Goal: Task Accomplishment & Management: Manage account settings

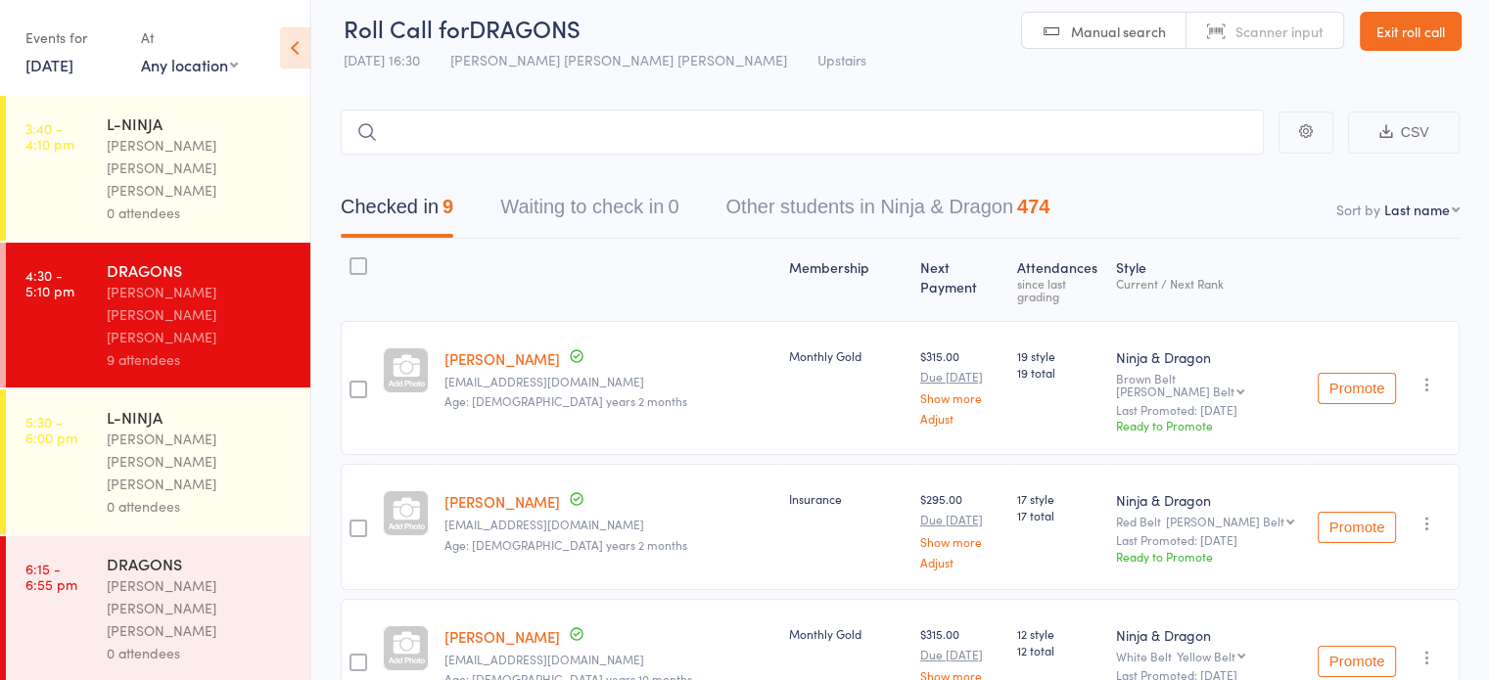
drag, startPoint x: 0, startPoint y: 0, endPoint x: 231, endPoint y: 371, distance: 437.1
click at [231, 495] on div "0 attendees" at bounding box center [200, 506] width 187 height 23
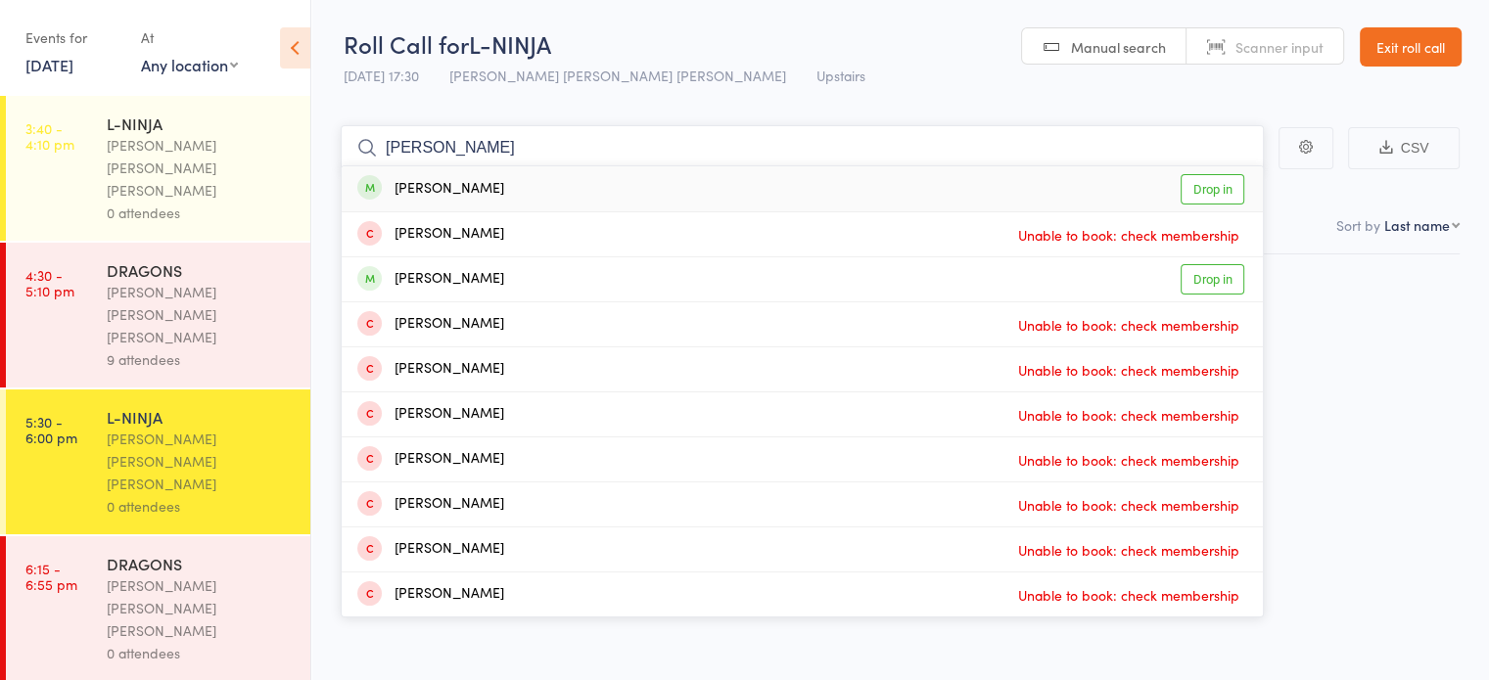
type input "[PERSON_NAME]"
click at [426, 268] on div "[PERSON_NAME]" at bounding box center [430, 279] width 147 height 23
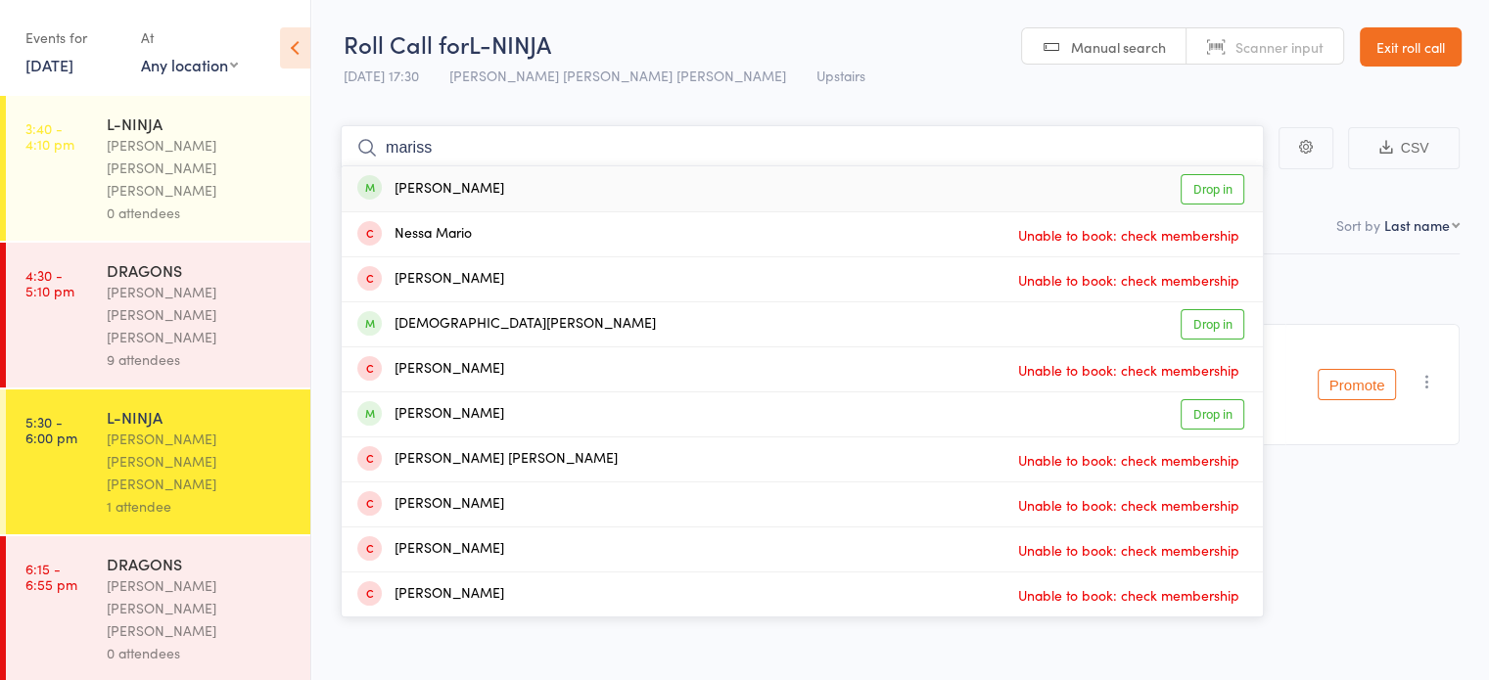
type input "mariss"
click at [437, 207] on div "[PERSON_NAME] Drop in" at bounding box center [802, 188] width 921 height 45
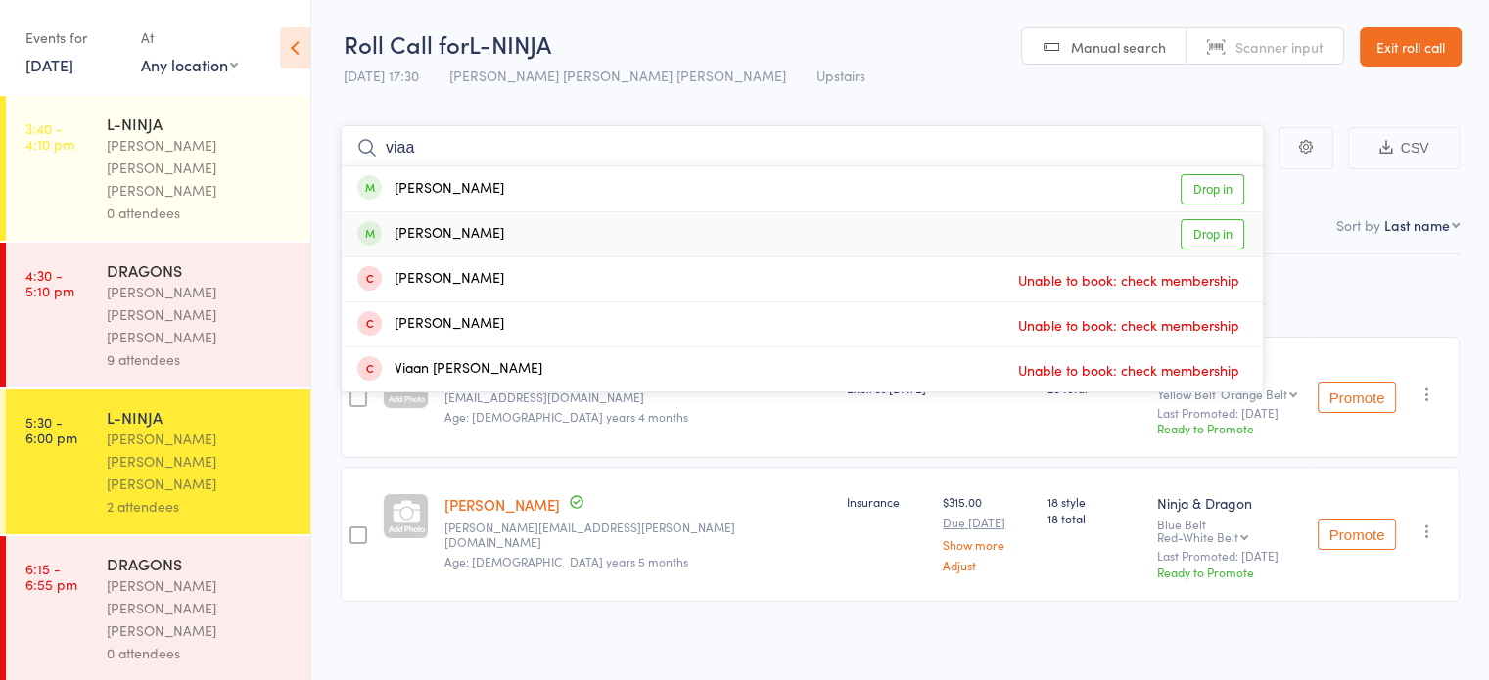
type input "viaa"
click at [438, 212] on div "[PERSON_NAME] Drop in" at bounding box center [802, 234] width 921 height 44
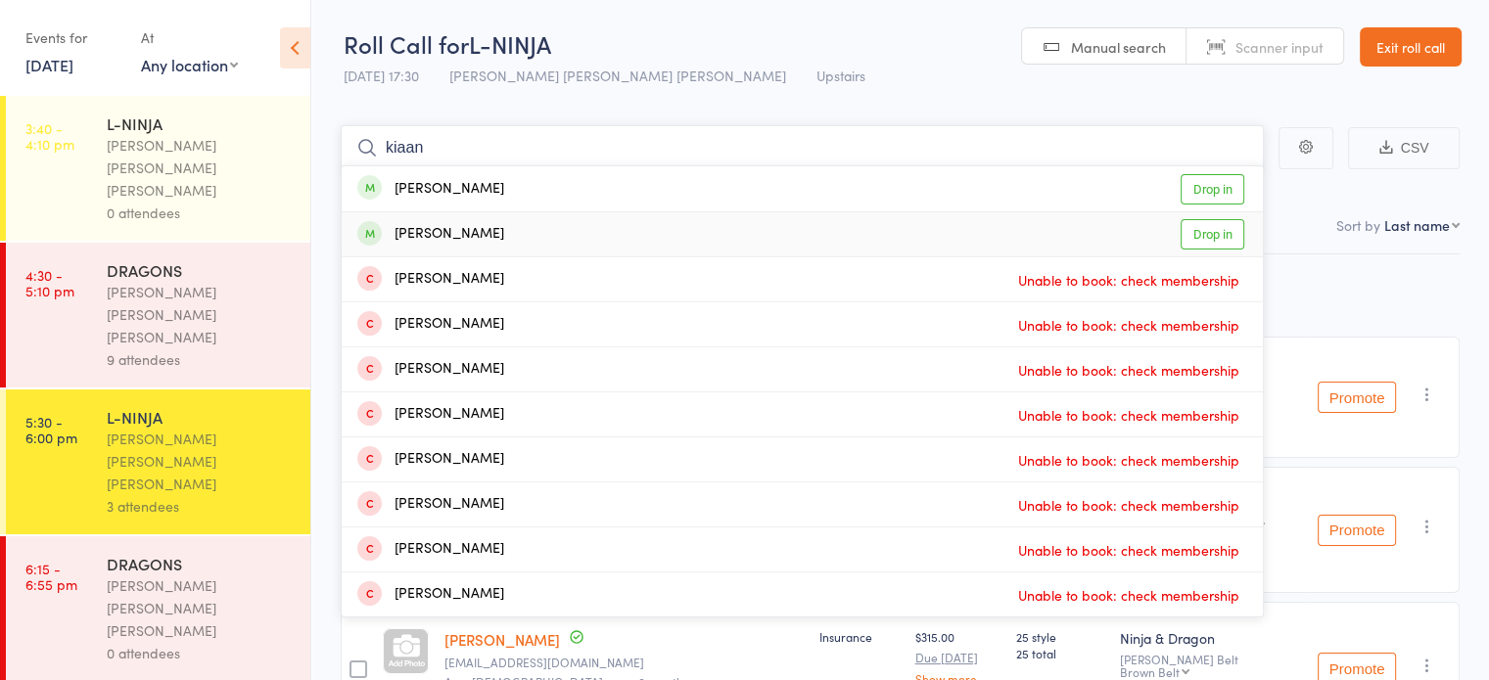
type input "kiaan"
click at [458, 219] on div "[PERSON_NAME] Drop in" at bounding box center [802, 234] width 921 height 44
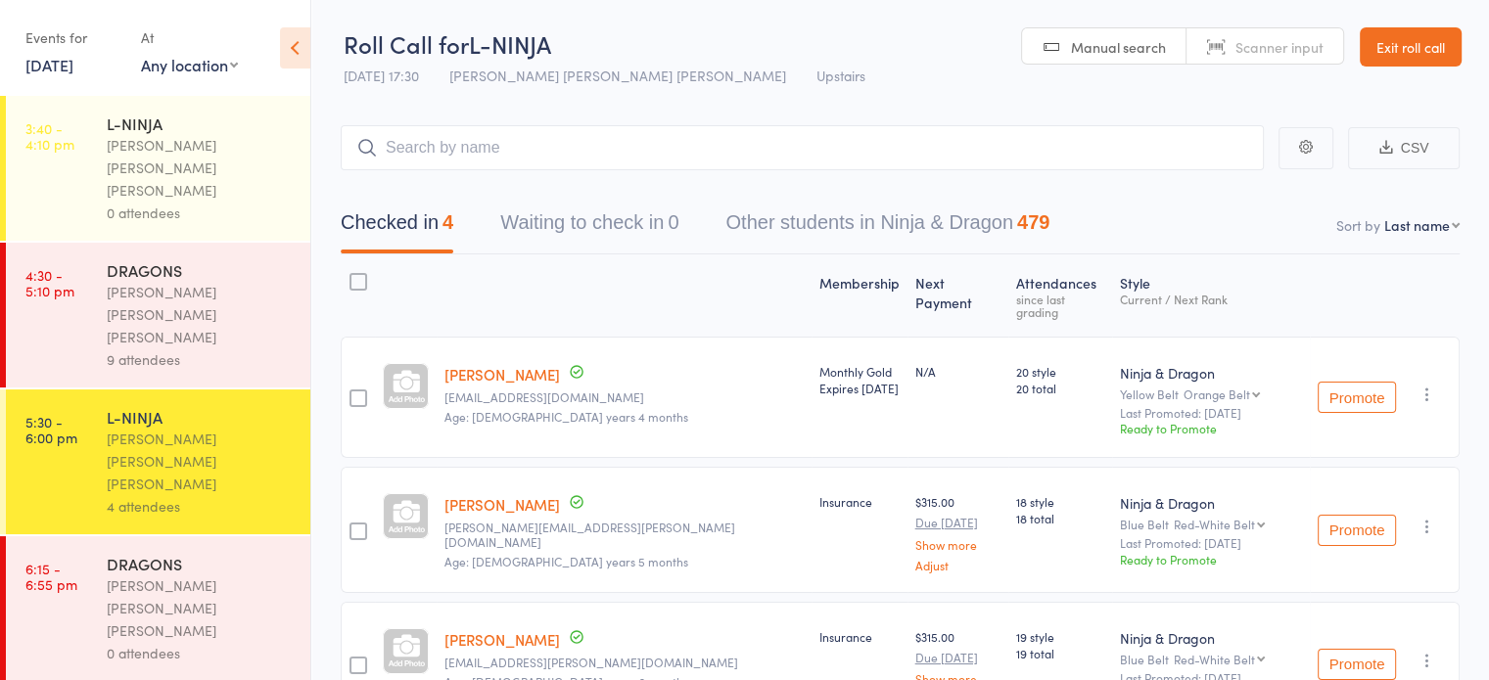
click at [479, 364] on link "[PERSON_NAME]" at bounding box center [503, 374] width 116 height 21
click at [448, 157] on input "search" at bounding box center [802, 147] width 923 height 45
type input "v"
click at [159, 575] on div "[PERSON_NAME] [PERSON_NAME] [PERSON_NAME]" at bounding box center [200, 609] width 187 height 68
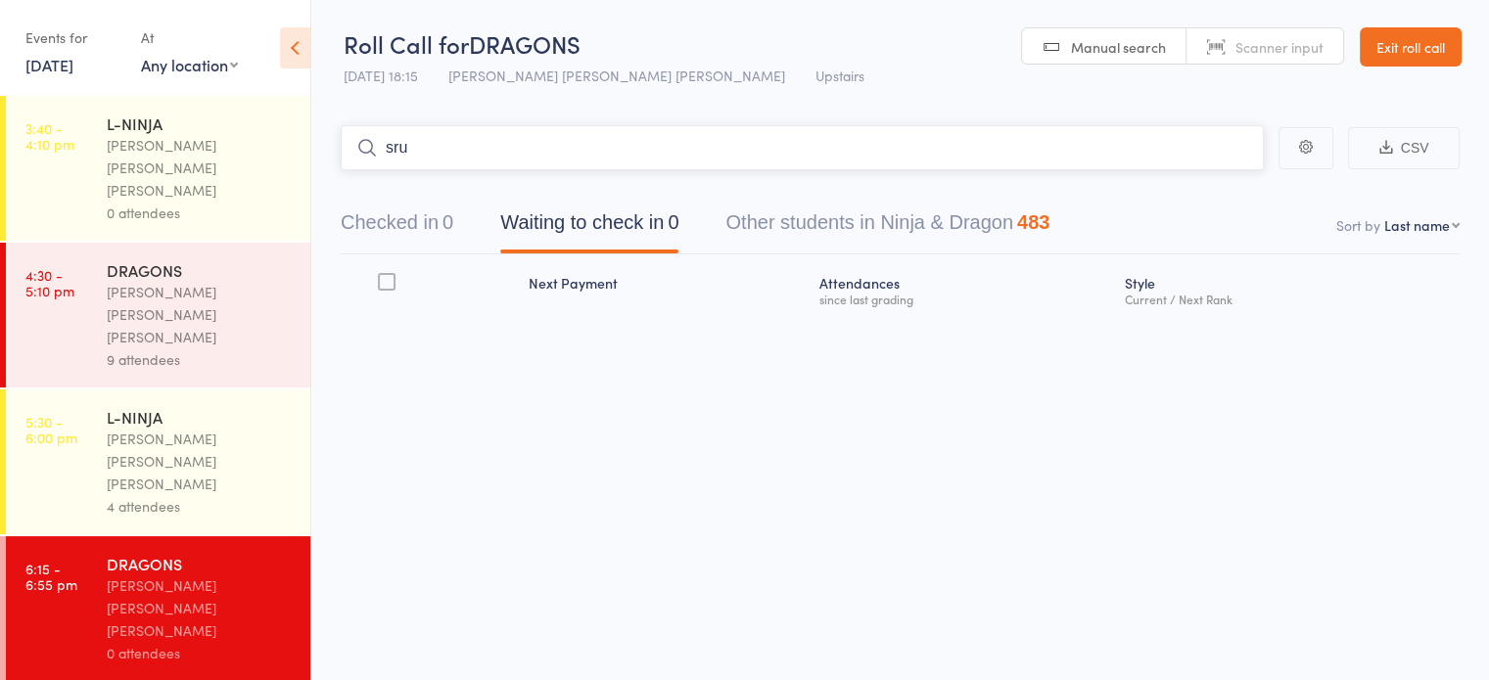
type input "srut"
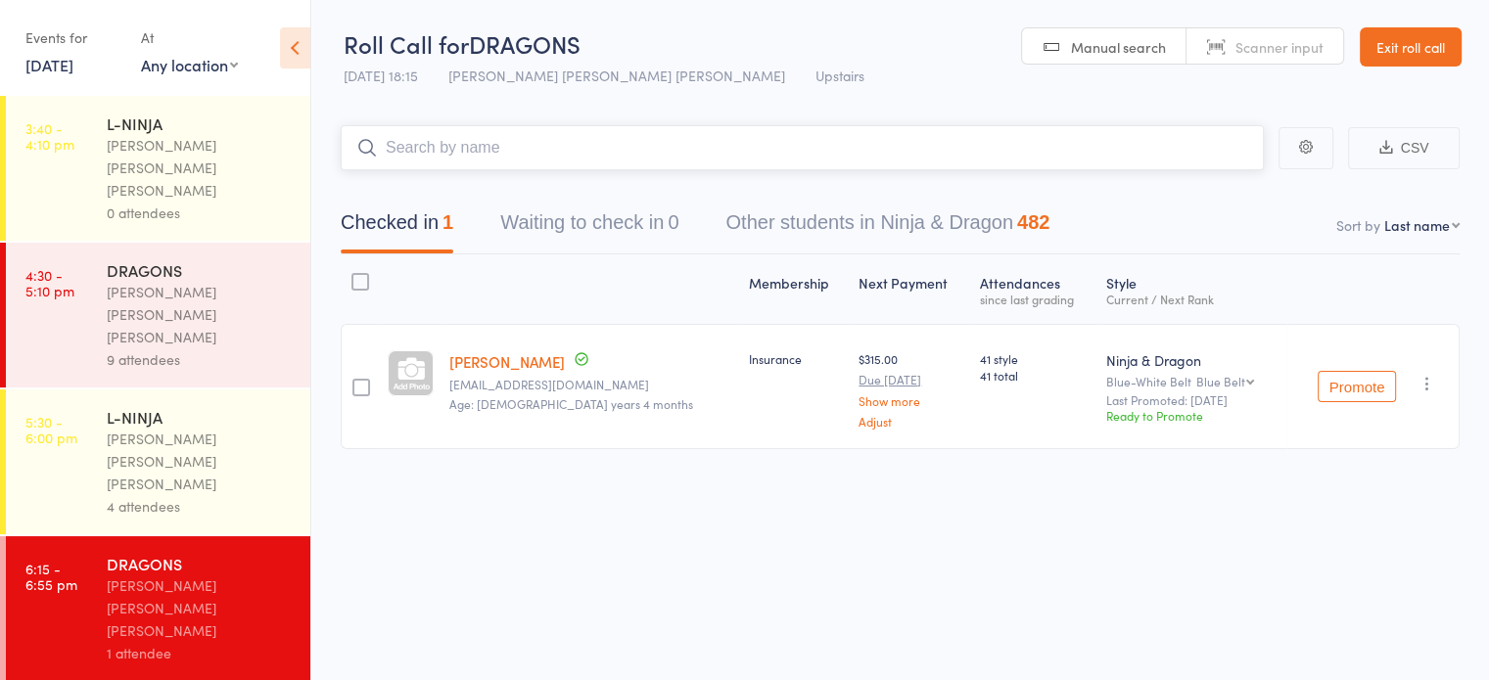
click at [1080, 156] on input "search" at bounding box center [802, 147] width 923 height 45
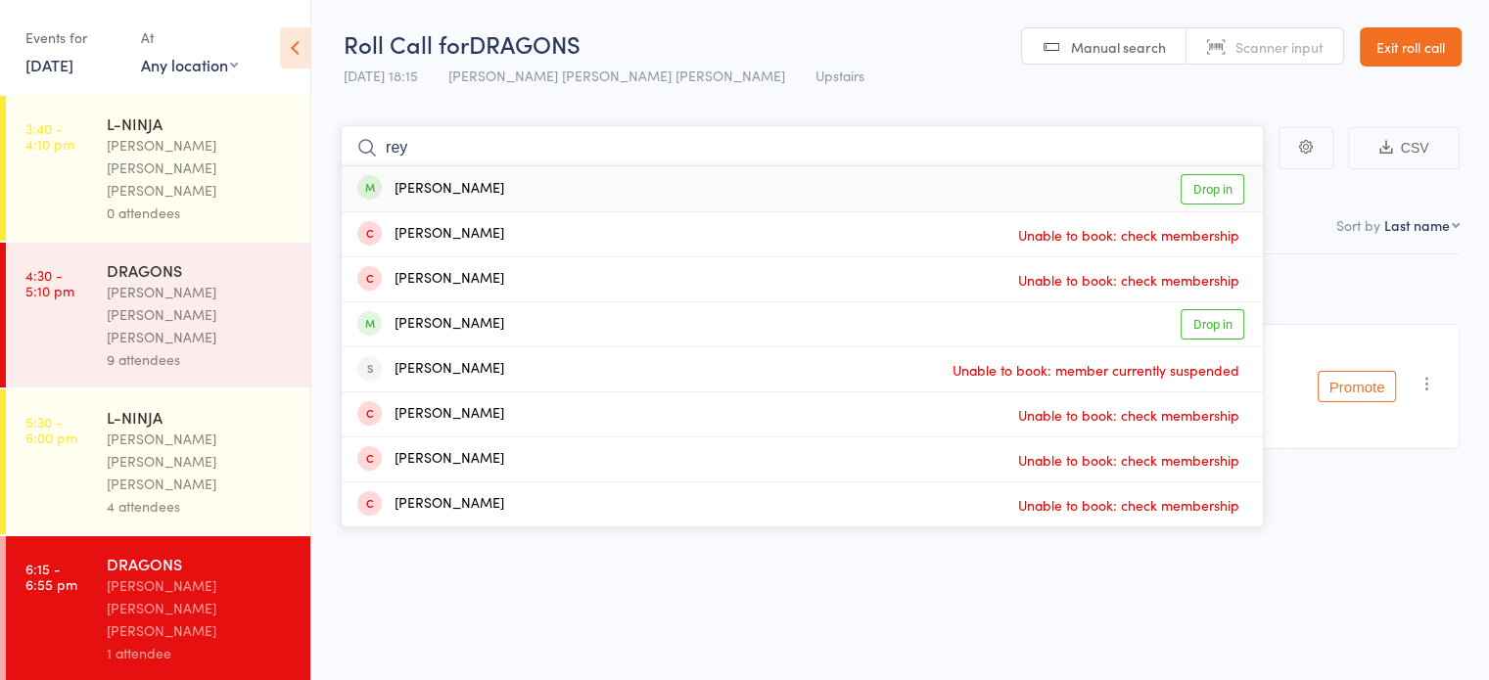
type input "rey"
click at [999, 185] on div "[PERSON_NAME] Drop in" at bounding box center [802, 188] width 921 height 45
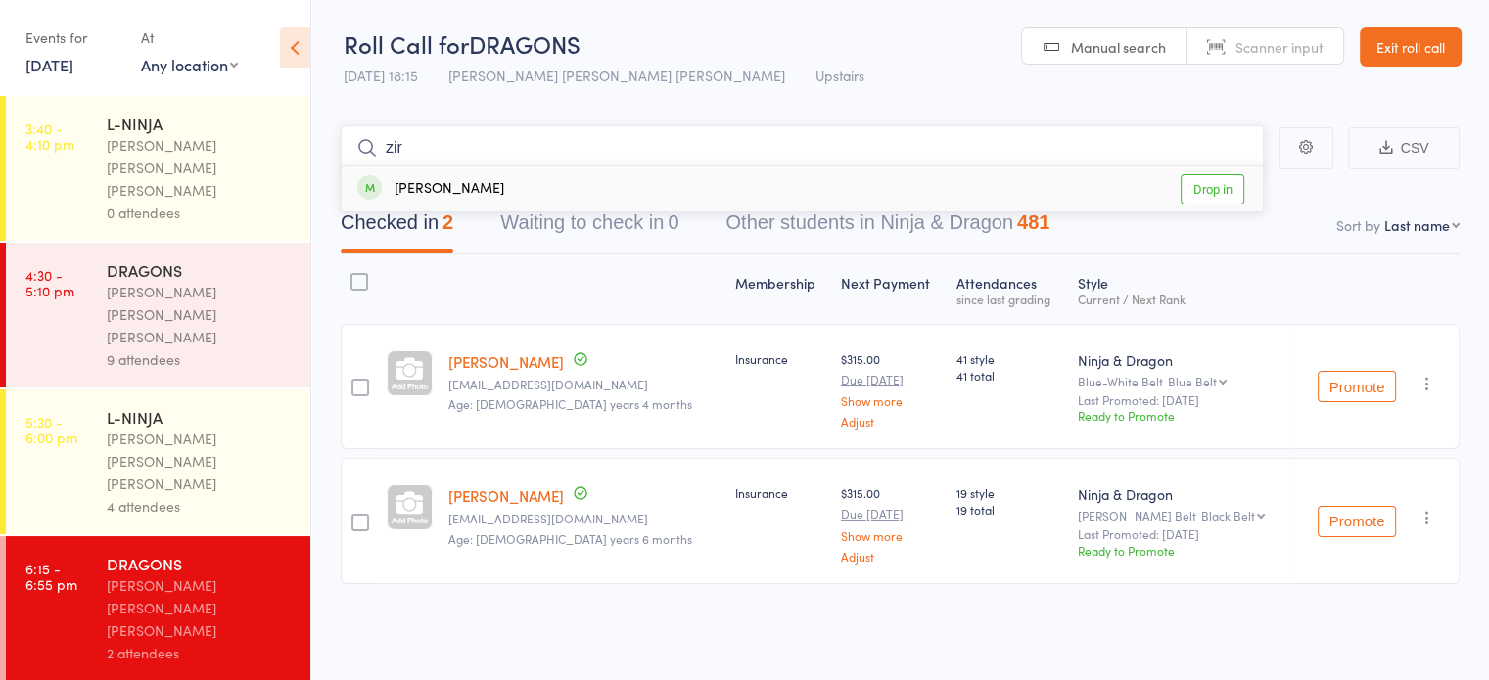
type input "zir"
click at [948, 167] on div "[PERSON_NAME] Drop in" at bounding box center [802, 188] width 921 height 45
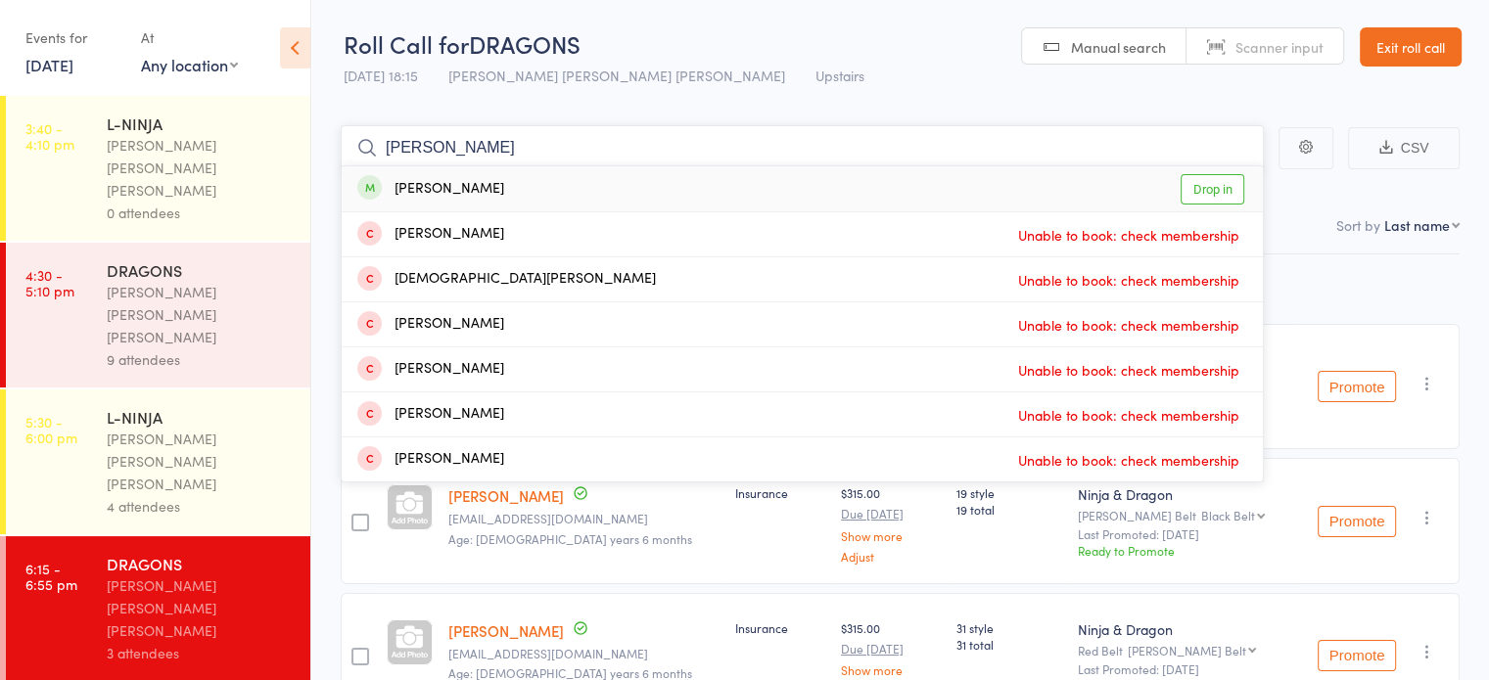
type input "[PERSON_NAME]"
click at [710, 175] on div "[PERSON_NAME] Drop in" at bounding box center [802, 188] width 921 height 45
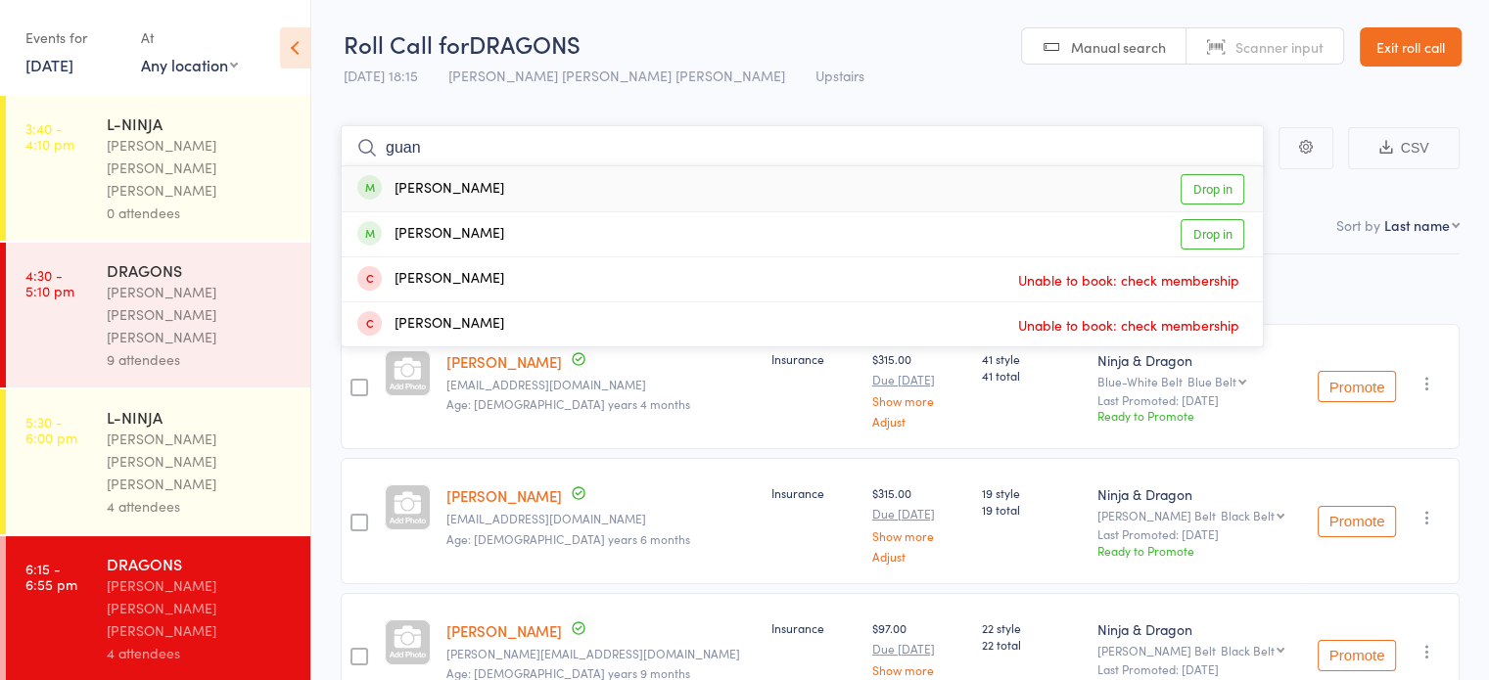
type input "guan"
click at [607, 191] on div "[PERSON_NAME] Drop in" at bounding box center [802, 188] width 921 height 45
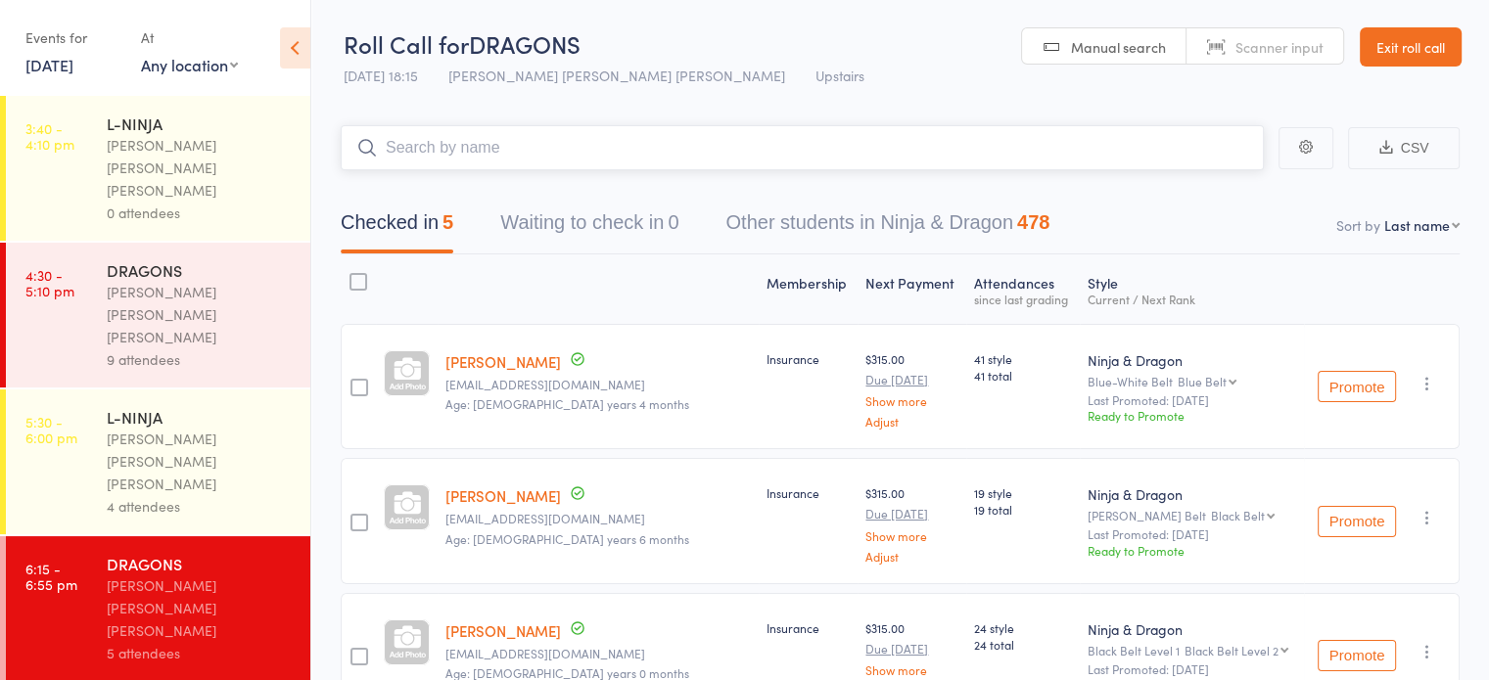
click at [1068, 148] on input "search" at bounding box center [802, 147] width 923 height 45
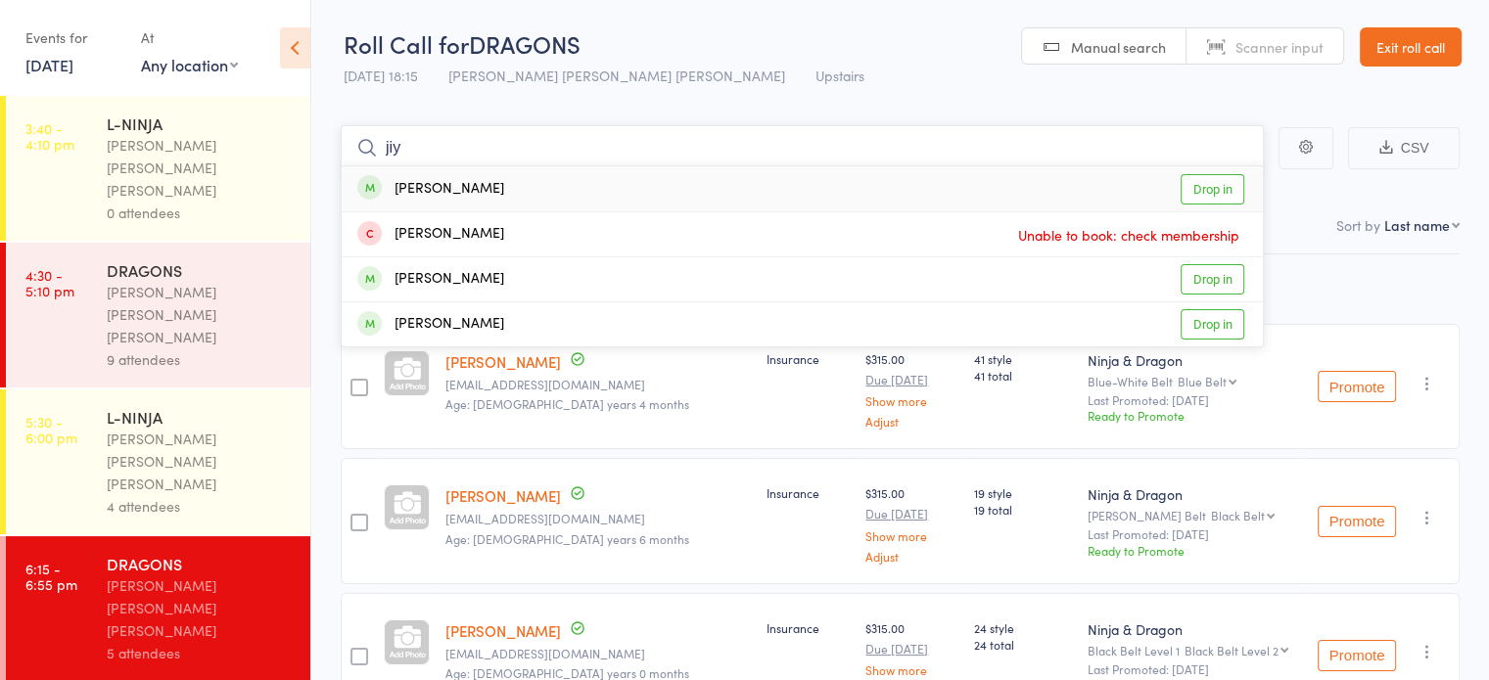
type input "jiy"
click at [1047, 192] on div "[PERSON_NAME] Drop in" at bounding box center [802, 188] width 921 height 45
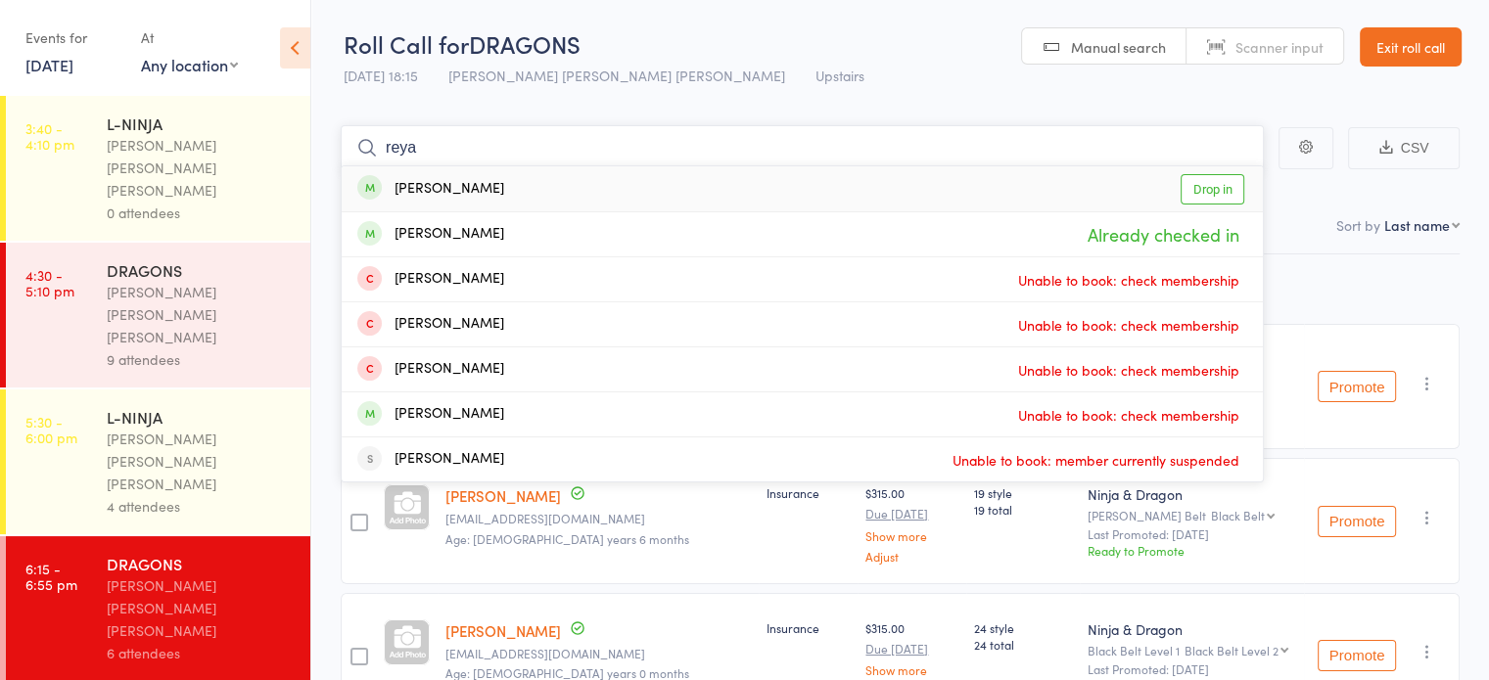
type input "reya"
click at [756, 185] on div "[PERSON_NAME] Drop in" at bounding box center [802, 188] width 921 height 45
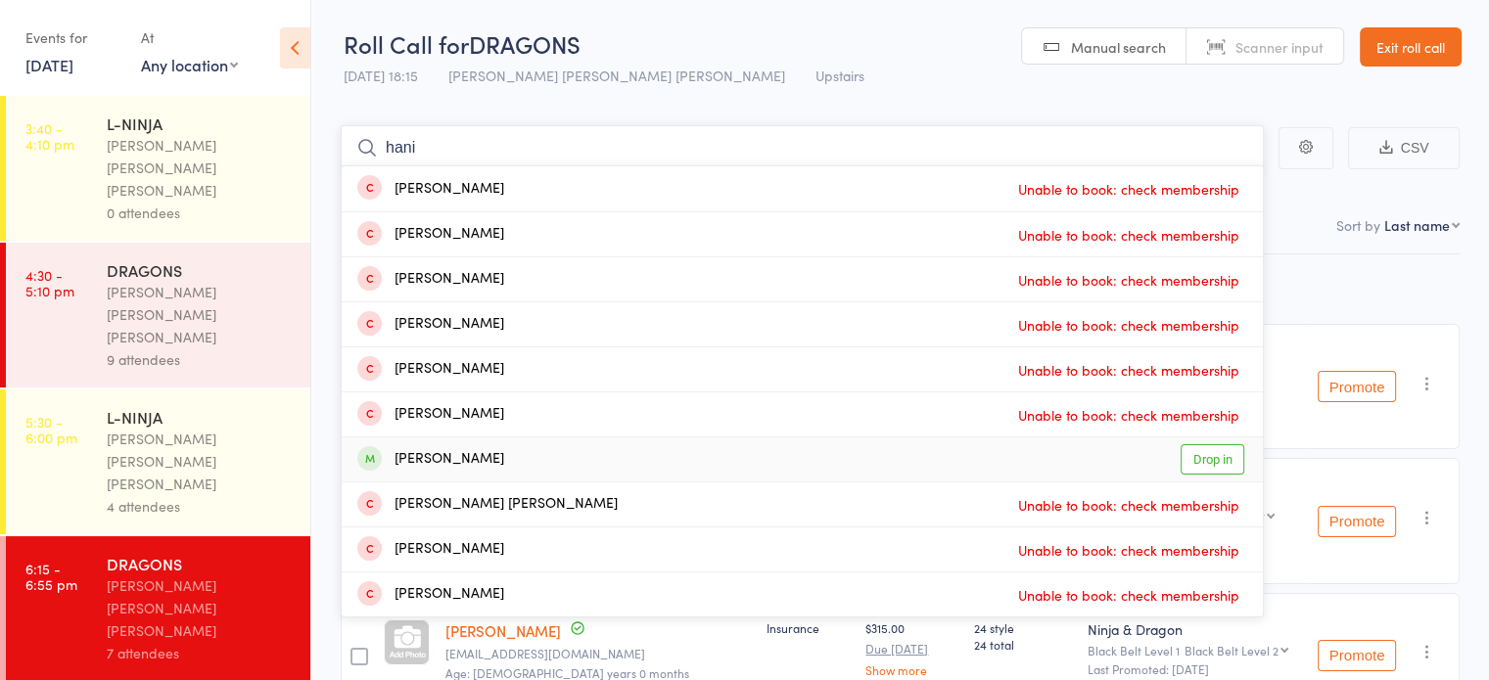
type input "hani"
click at [493, 466] on div "[PERSON_NAME]" at bounding box center [430, 459] width 147 height 23
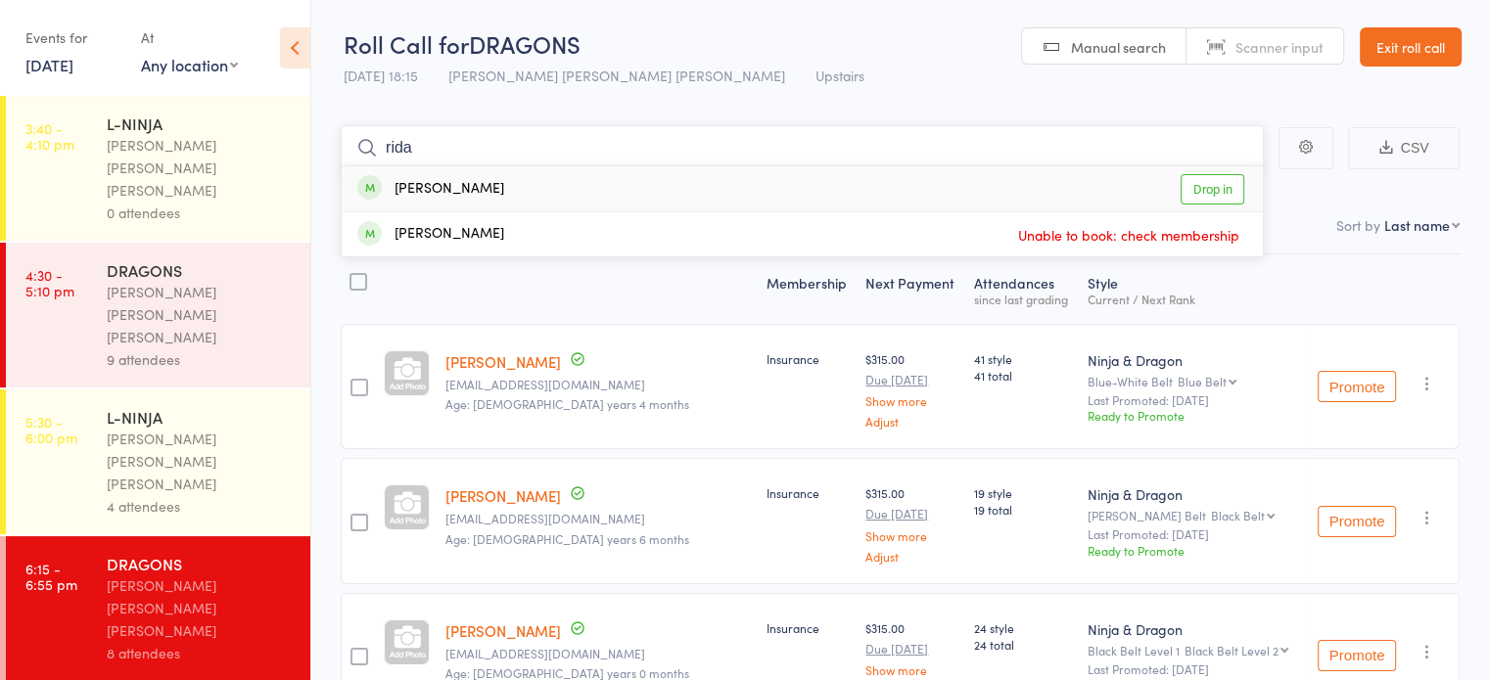
type input "rida"
click at [634, 196] on div "[PERSON_NAME] Drop in" at bounding box center [802, 188] width 921 height 45
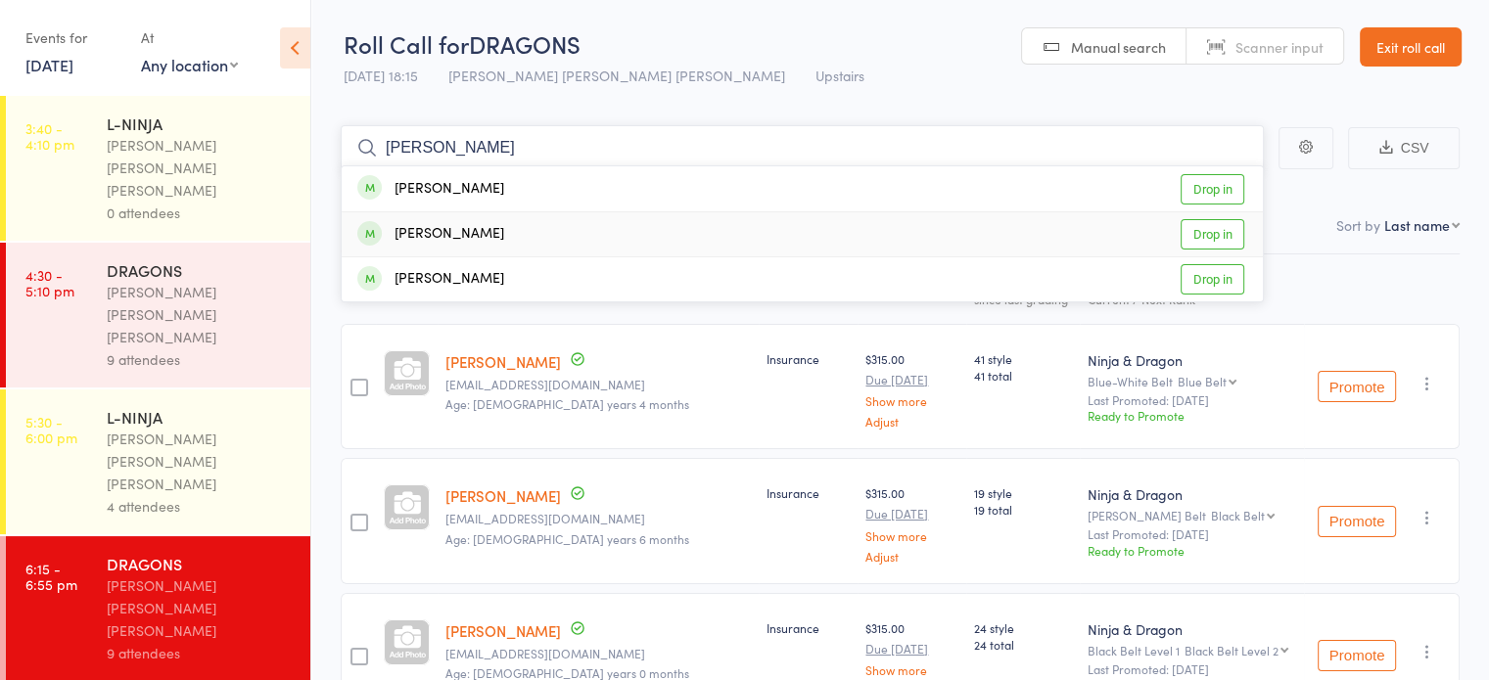
type input "[PERSON_NAME]"
click at [629, 223] on div "[PERSON_NAME] Drop in" at bounding box center [802, 234] width 921 height 44
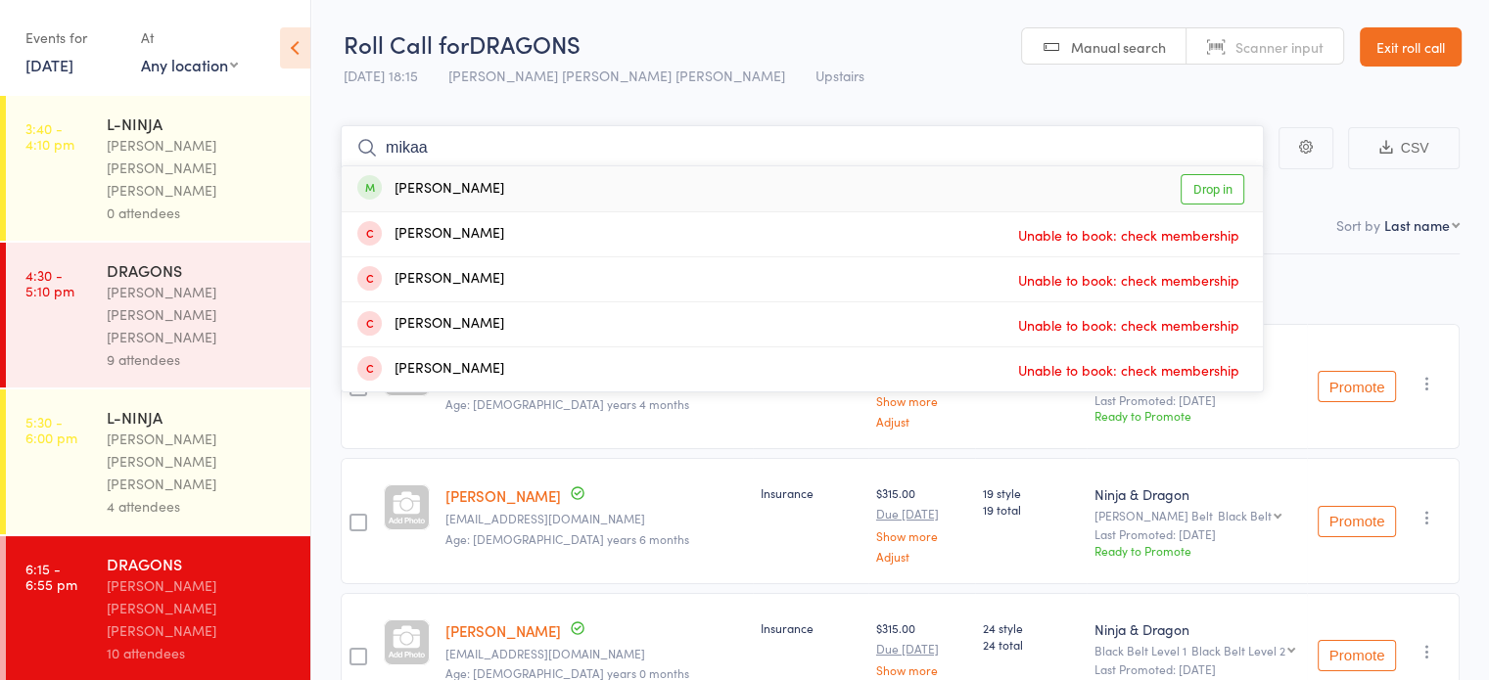
type input "mikaa"
click at [724, 179] on div "Mikaal Asif Drop in" at bounding box center [802, 188] width 921 height 45
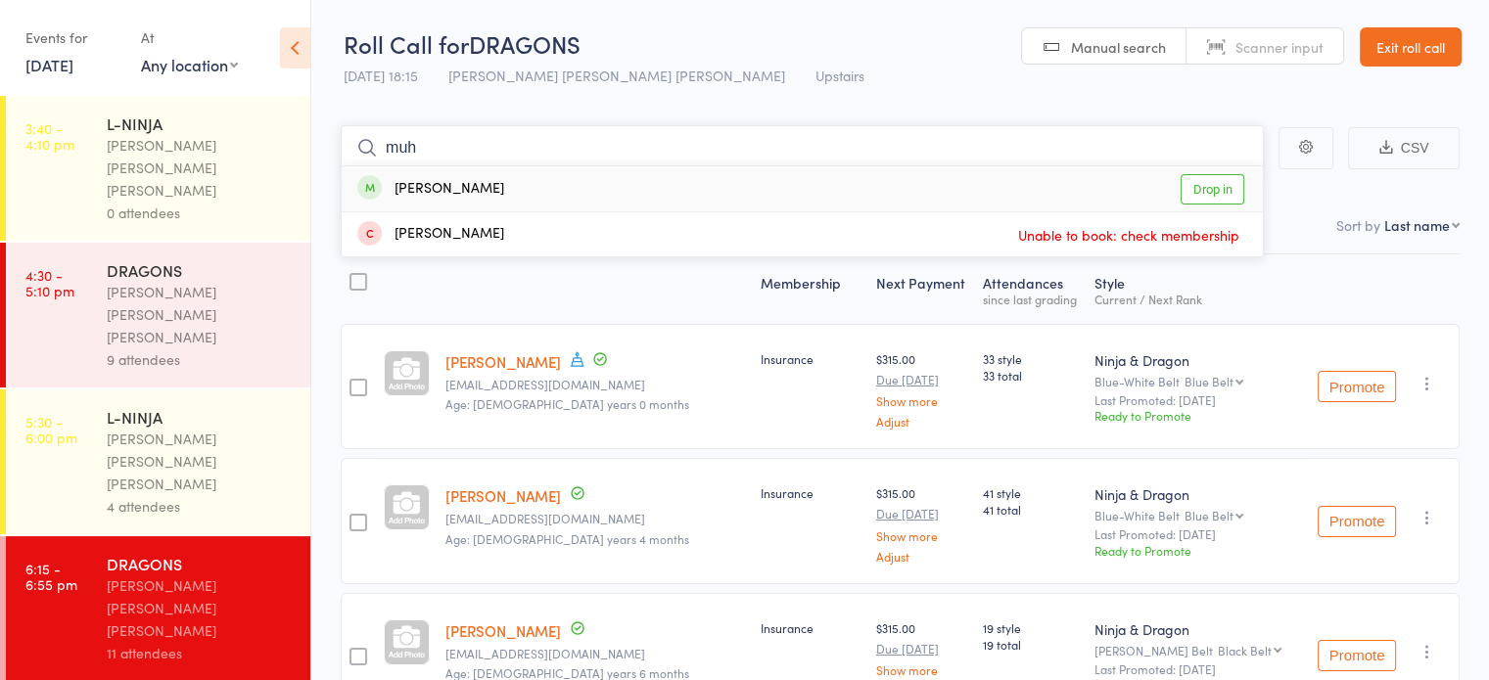
type input "muh"
click at [504, 199] on div "[PERSON_NAME]" at bounding box center [430, 189] width 147 height 23
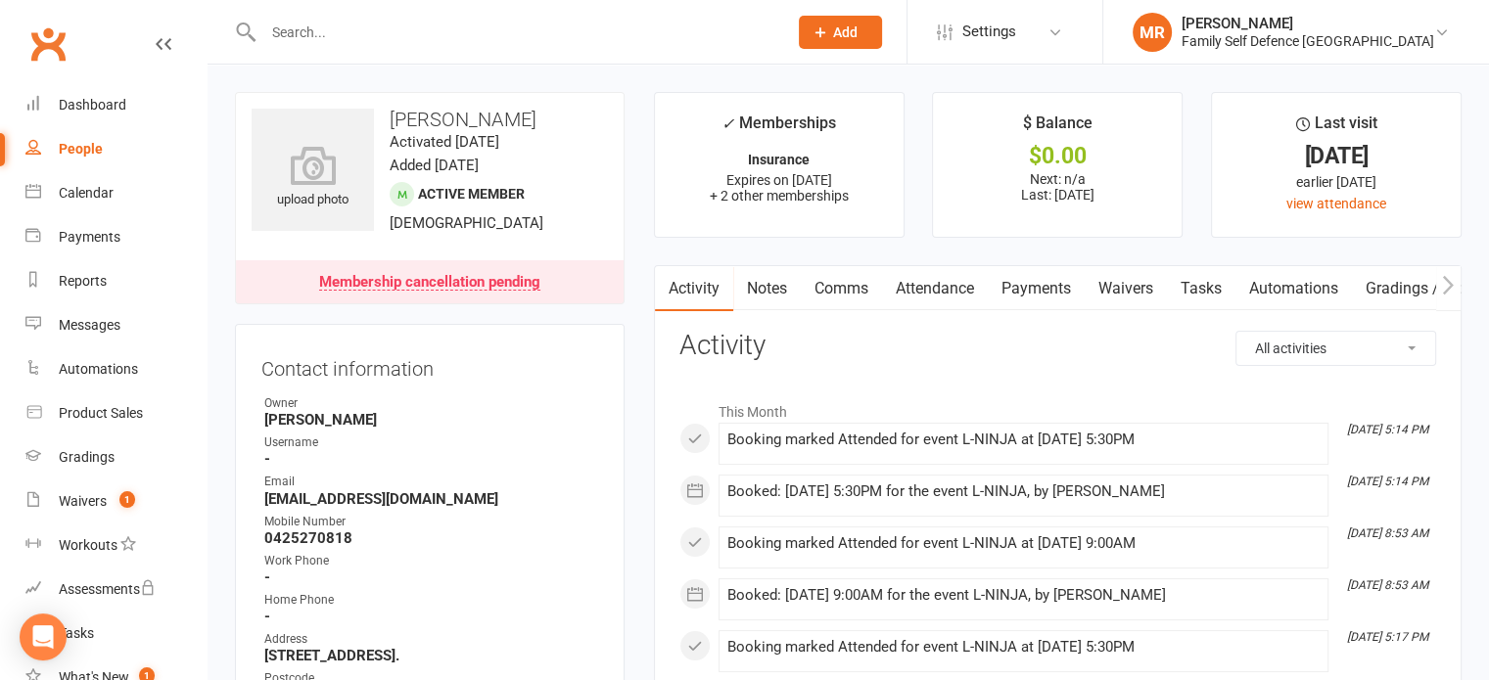
click at [560, 38] on input "text" at bounding box center [516, 32] width 516 height 27
type input "a"
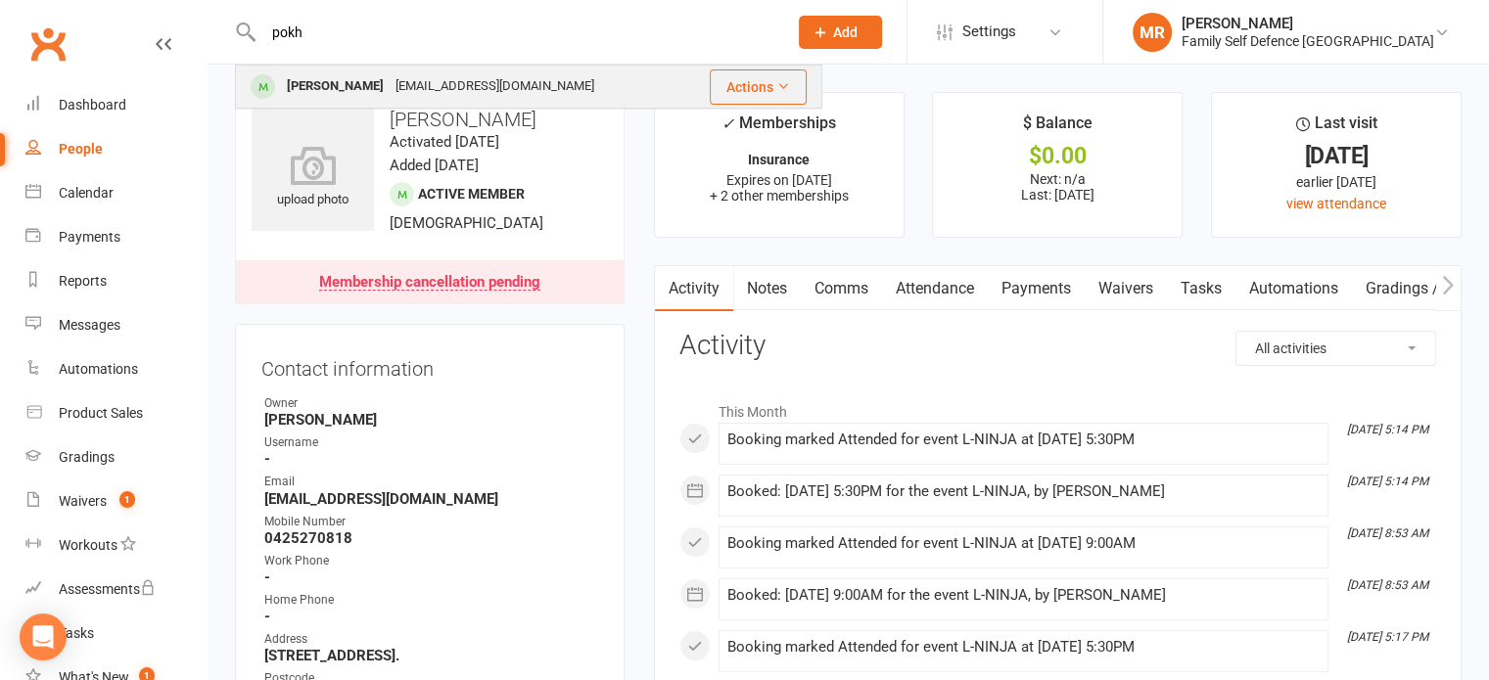
type input "pokh"
click at [540, 76] on div "Viaan Pokhrel richabohara@gmail.com" at bounding box center [460, 87] width 447 height 40
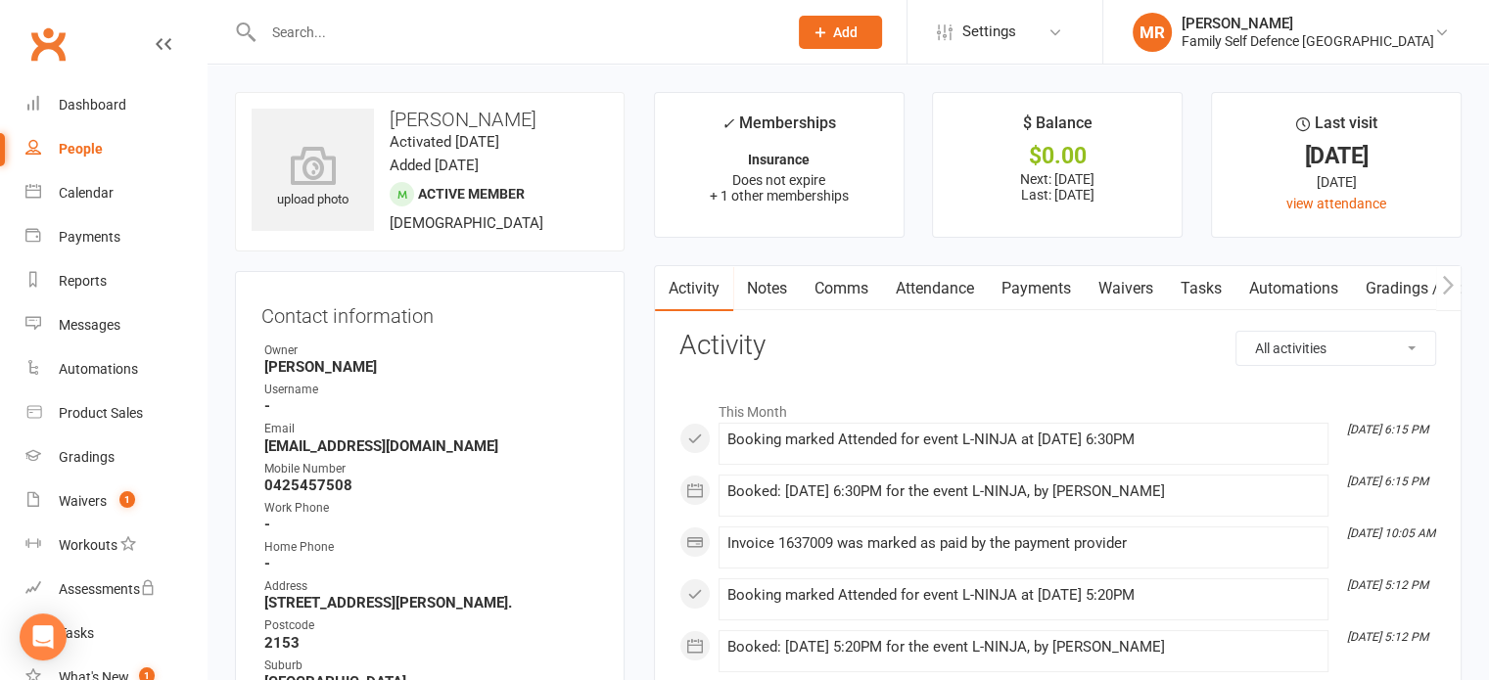
click at [1028, 298] on link "Payments" at bounding box center [1036, 288] width 97 height 45
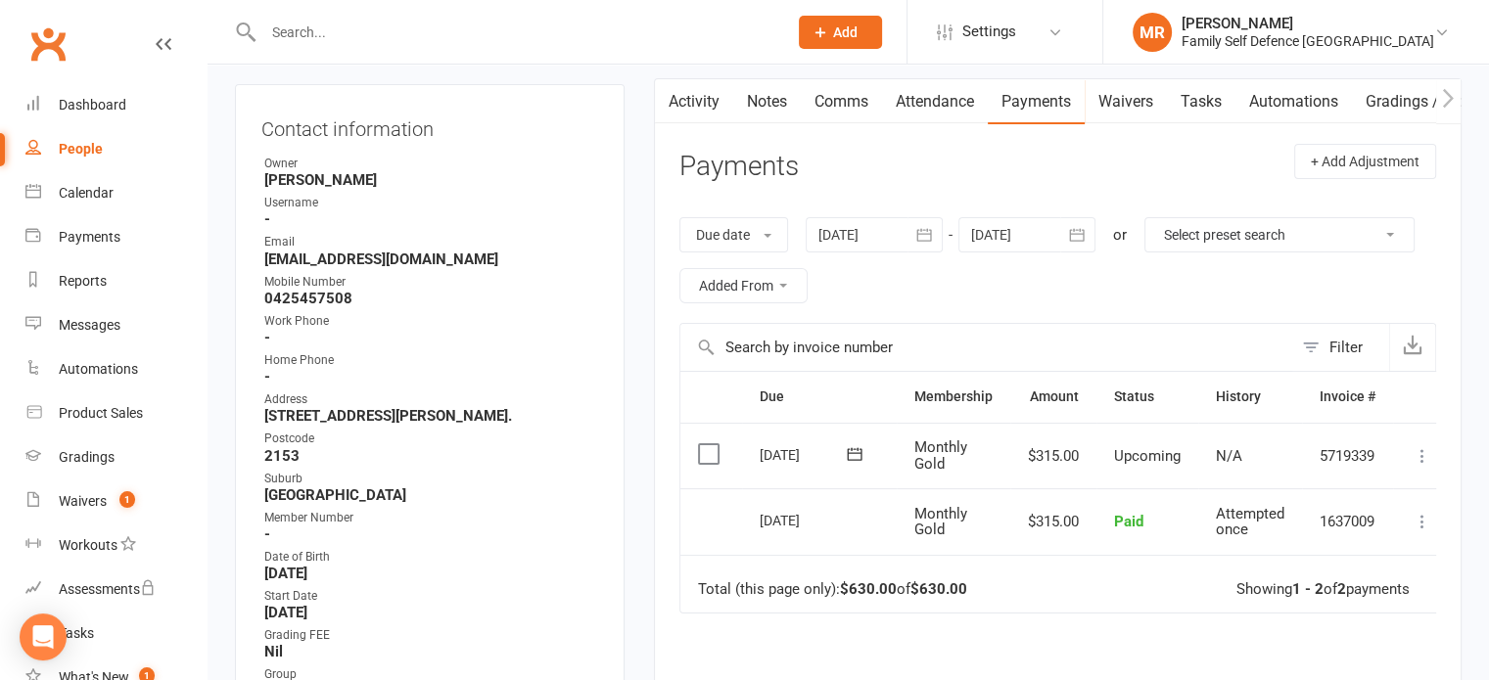
scroll to position [188, 0]
